Goal: Task Accomplishment & Management: Use online tool/utility

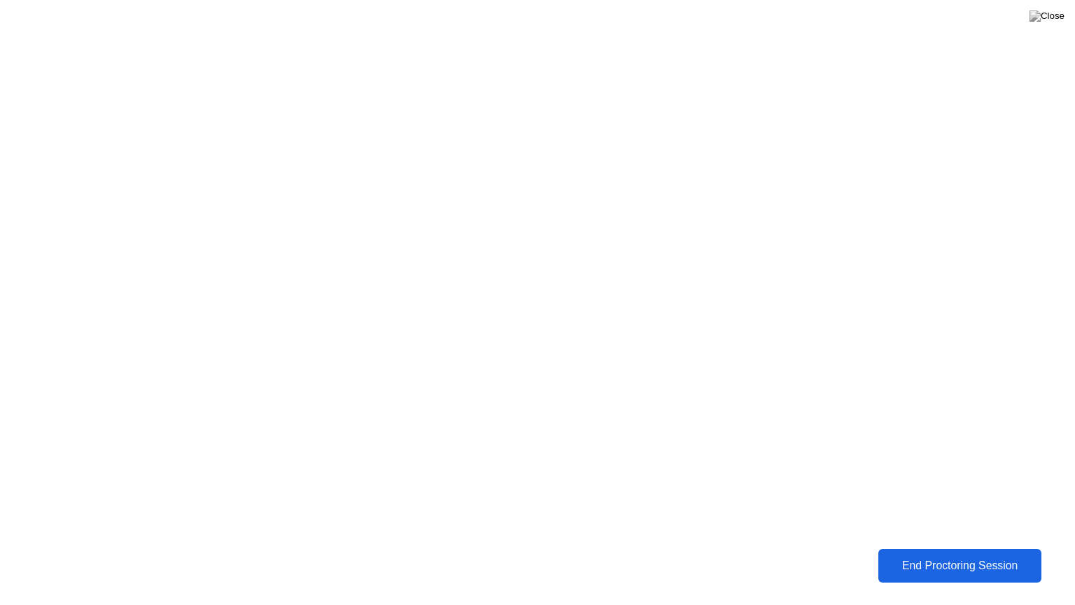
click at [968, 568] on div "End Proctoring Session" at bounding box center [959, 565] width 155 height 13
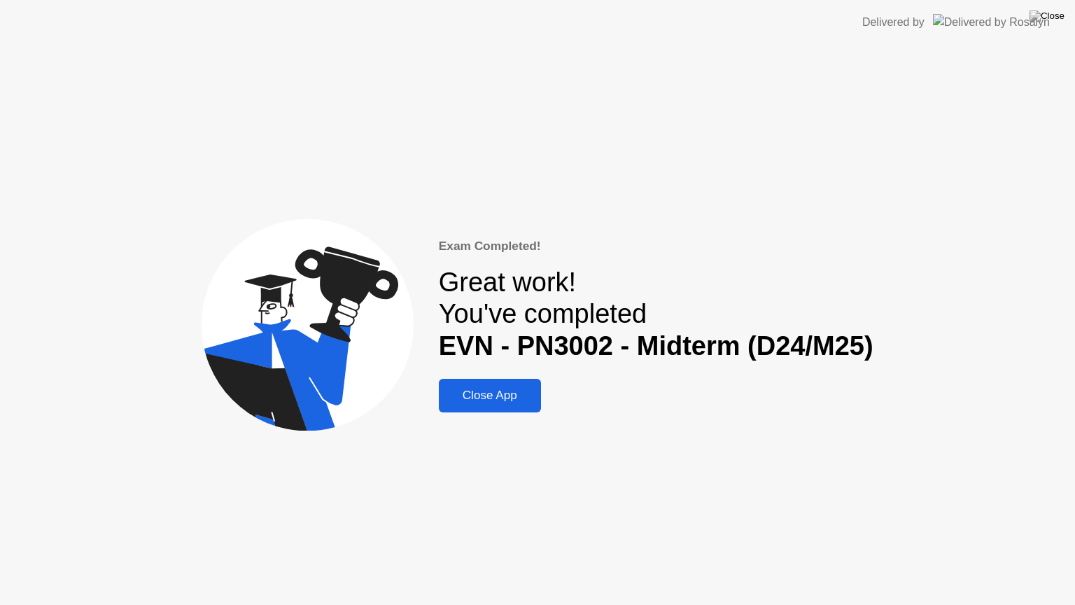
click at [501, 397] on div "Close App" at bounding box center [490, 395] width 94 height 14
